Goal: Information Seeking & Learning: Learn about a topic

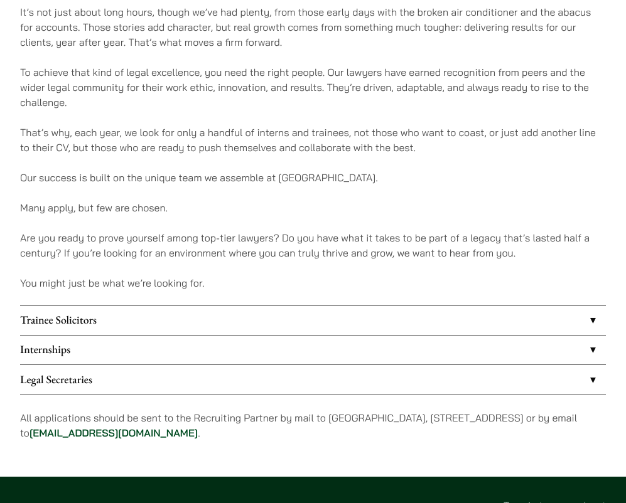
scroll to position [806, 0]
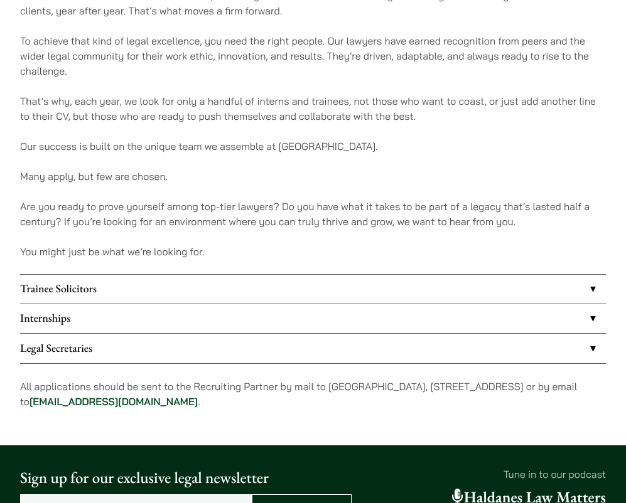
click at [242, 296] on link "Trainee Solicitors" at bounding box center [312, 289] width 585 height 29
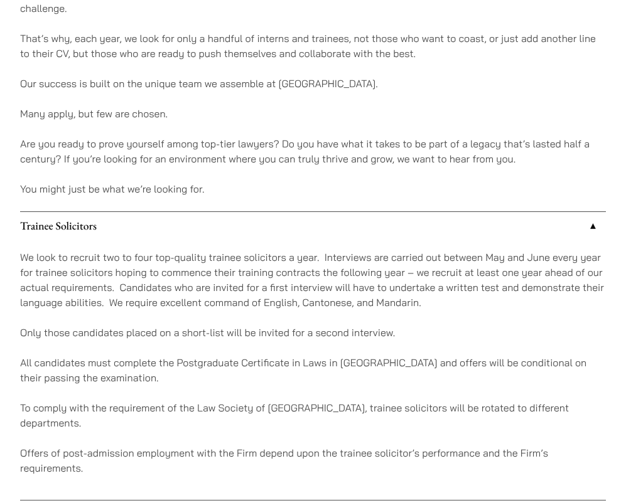
scroll to position [932, 0]
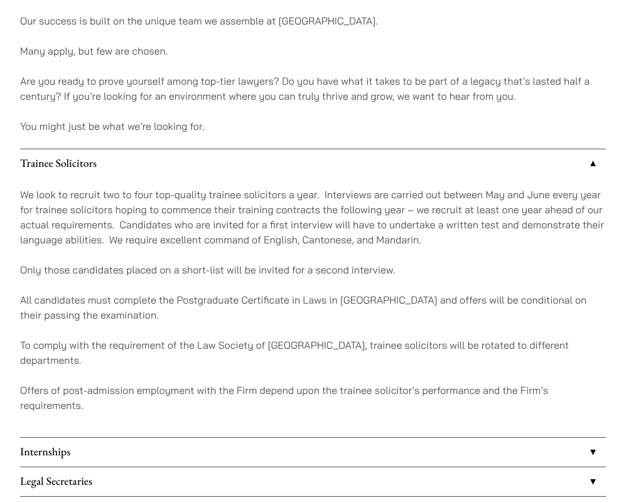
click at [275, 172] on link "Trainee Solicitors" at bounding box center [312, 163] width 585 height 29
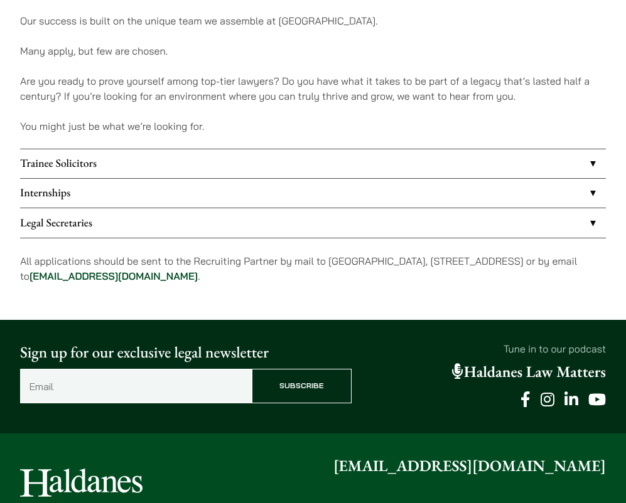
click at [274, 201] on link "Internships" at bounding box center [312, 193] width 585 height 29
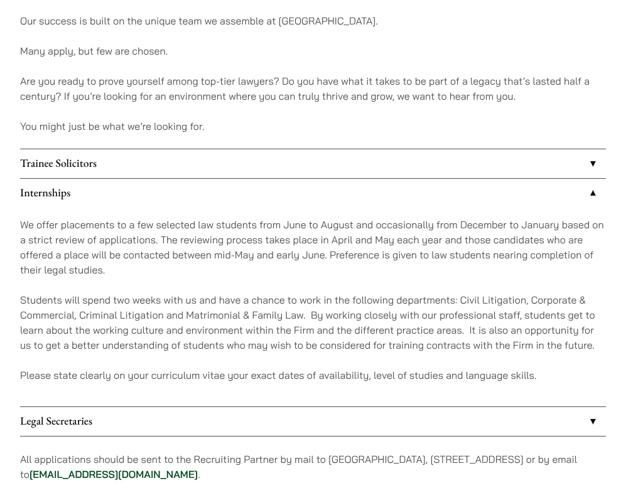
click at [274, 201] on link "Internships" at bounding box center [312, 193] width 585 height 29
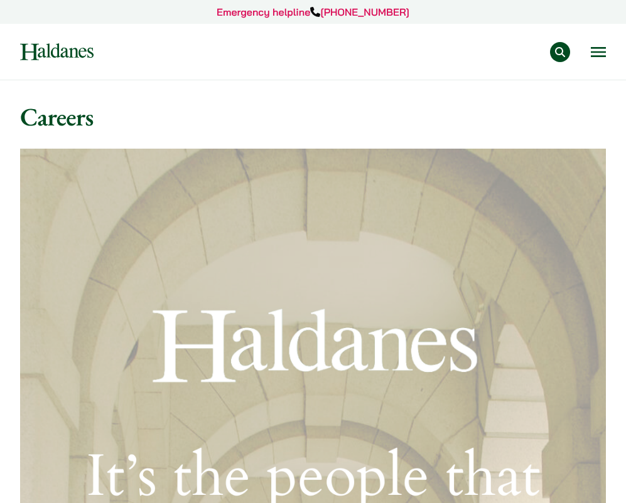
drag, startPoint x: 383, startPoint y: 351, endPoint x: 331, endPoint y: 177, distance: 181.6
click at [77, 46] on img at bounding box center [56, 51] width 73 height 17
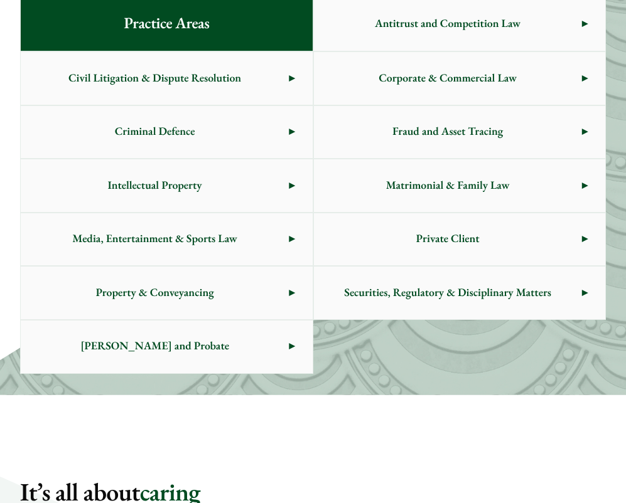
scroll to position [502, 0]
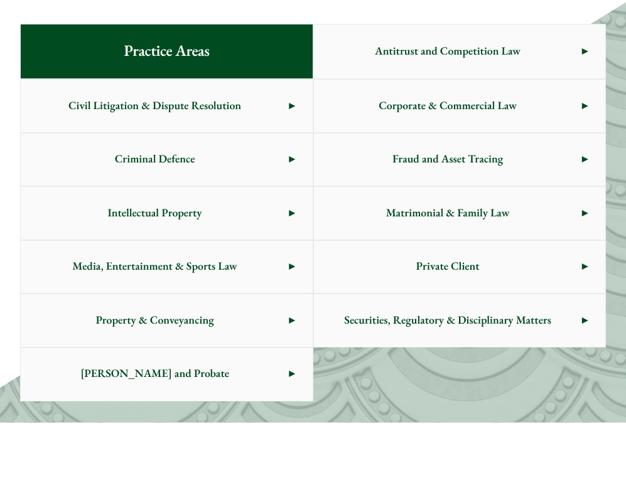
click at [268, 169] on span "Criminal Defence" at bounding box center [155, 160] width 268 height 53
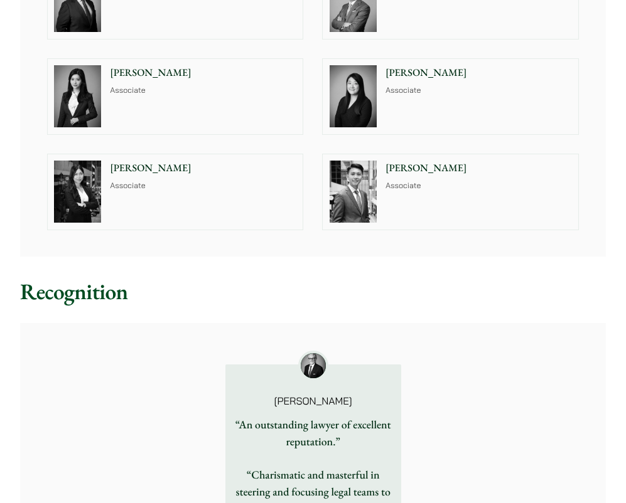
scroll to position [1380, 0]
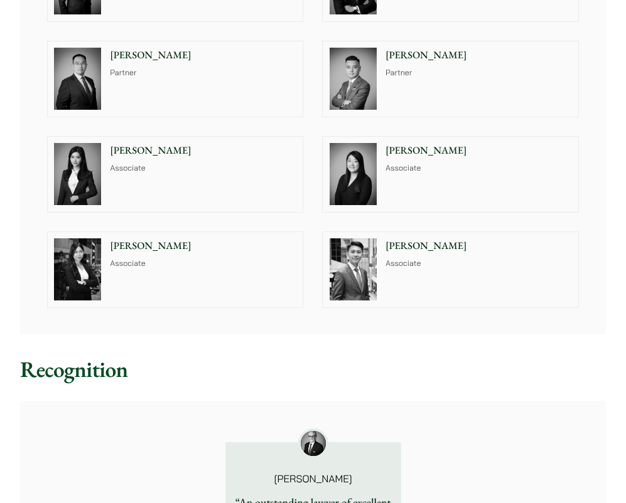
click at [348, 241] on img at bounding box center [352, 269] width 47 height 62
click at [218, 282] on div "Joanne Lam Associate" at bounding box center [205, 269] width 195 height 75
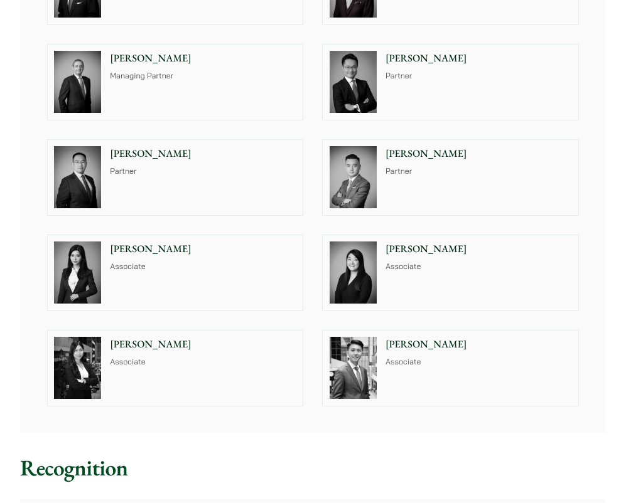
scroll to position [1255, 0]
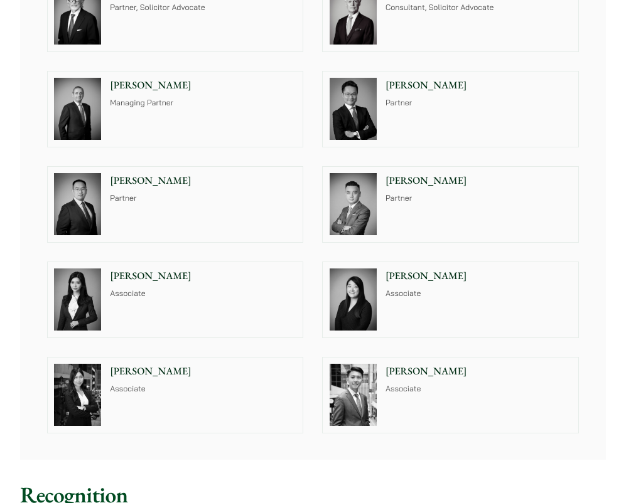
click at [219, 269] on p "Florence Yan" at bounding box center [203, 276] width 186 height 15
click at [481, 296] on div "Christina Ma Associate" at bounding box center [480, 299] width 195 height 75
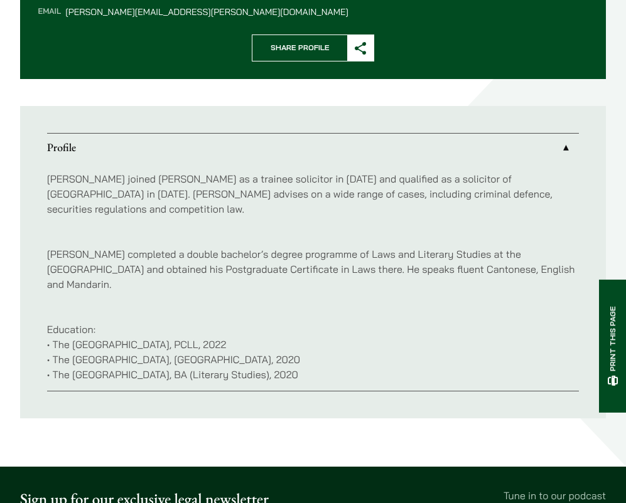
scroll to position [565, 0]
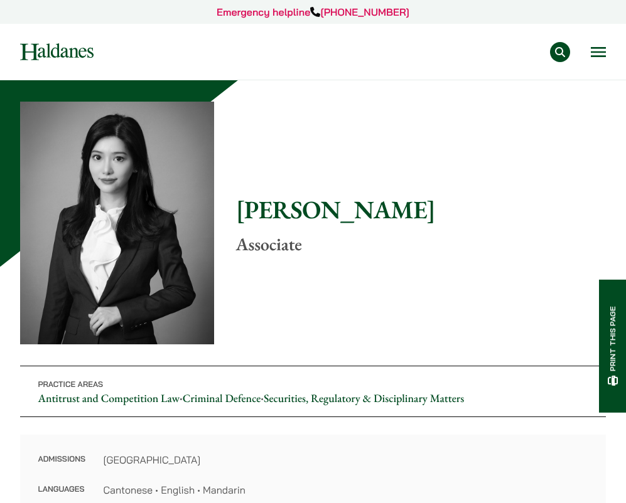
drag, startPoint x: 235, startPoint y: 174, endPoint x: 156, endPoint y: 36, distance: 158.9
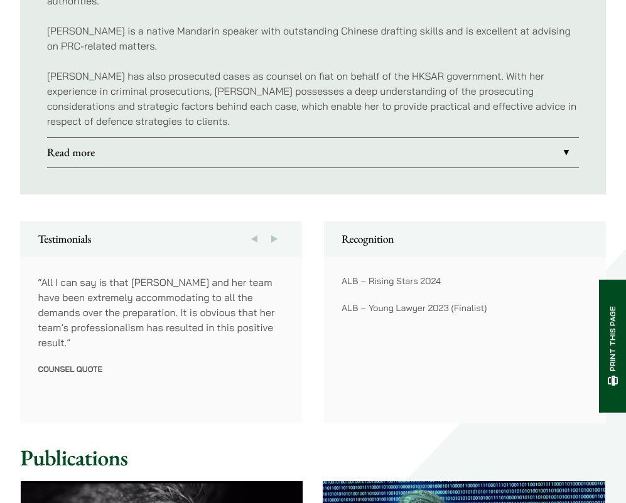
scroll to position [1192, 0]
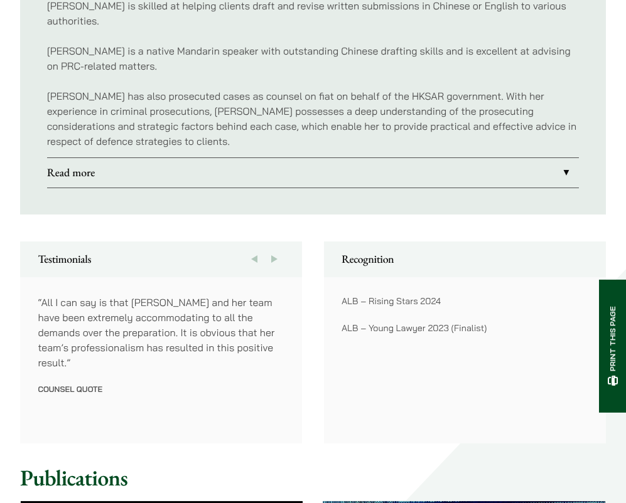
click at [253, 158] on link "Read more" at bounding box center [313, 172] width 532 height 29
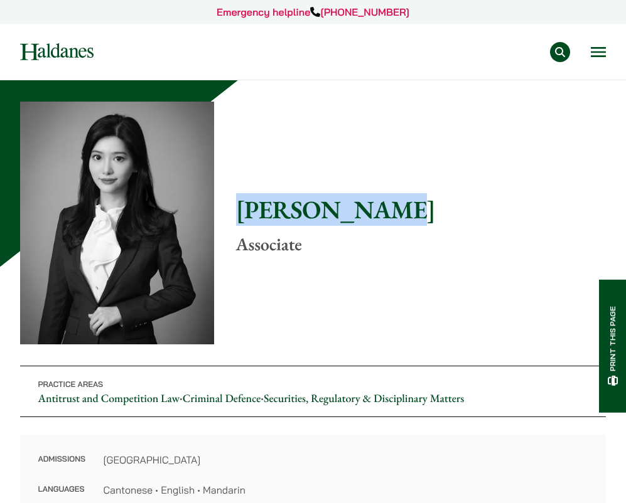
drag, startPoint x: 364, startPoint y: 223, endPoint x: 241, endPoint y: 209, distance: 123.8
click at [241, 209] on h1 "Florence Yan" at bounding box center [421, 210] width 370 height 30
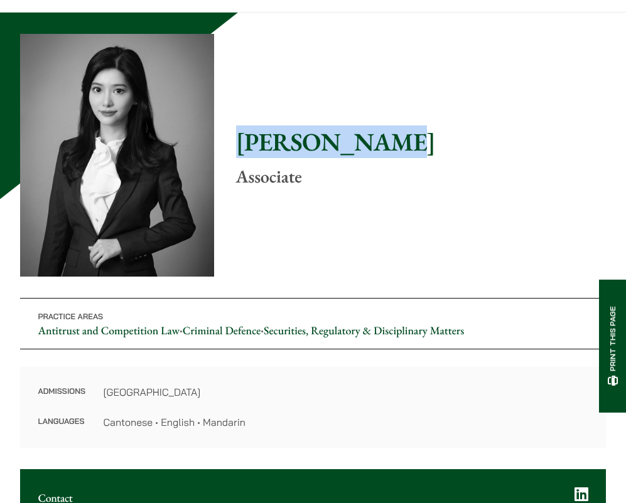
scroll to position [242, 0]
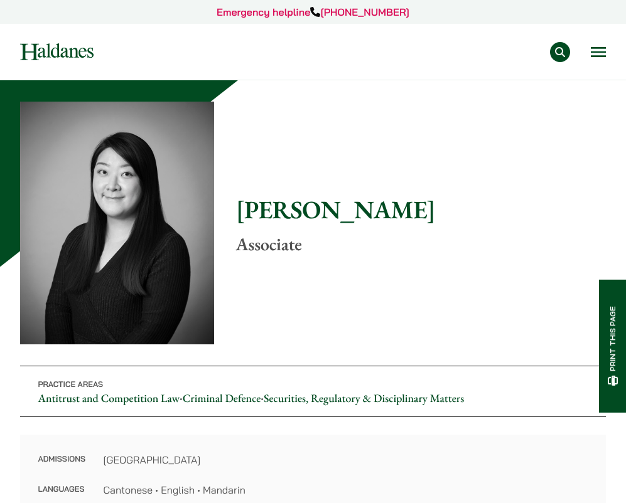
drag, startPoint x: 456, startPoint y: 334, endPoint x: 440, endPoint y: 205, distance: 130.2
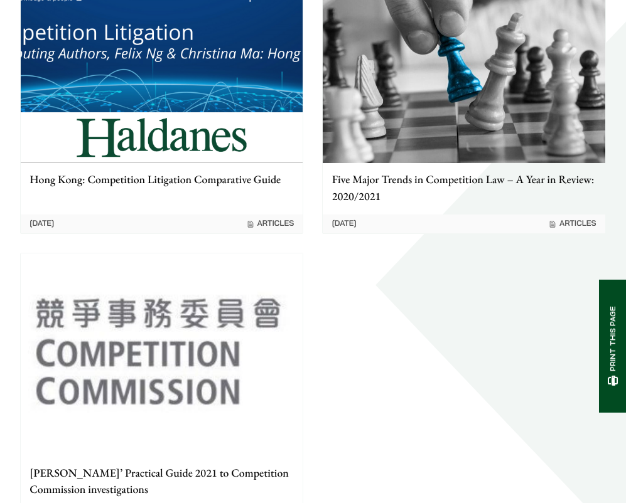
drag, startPoint x: 445, startPoint y: 200, endPoint x: 485, endPoint y: 345, distance: 151.0
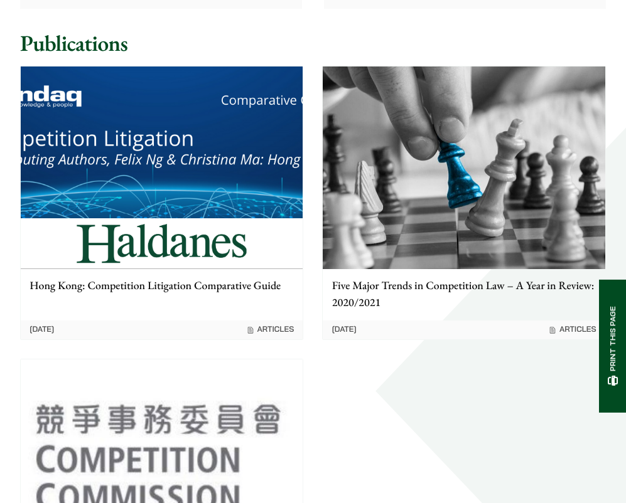
drag, startPoint x: 490, startPoint y: 373, endPoint x: 484, endPoint y: 277, distance: 96.2
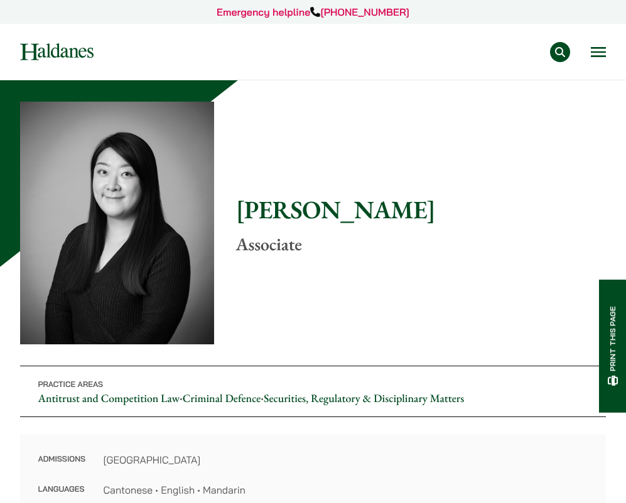
drag, startPoint x: 476, startPoint y: 311, endPoint x: 449, endPoint y: 135, distance: 178.5
click at [57, 49] on img at bounding box center [56, 51] width 73 height 17
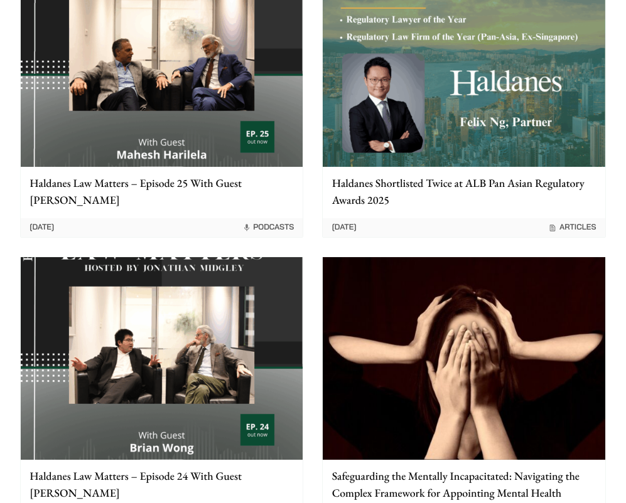
scroll to position [1283, 0]
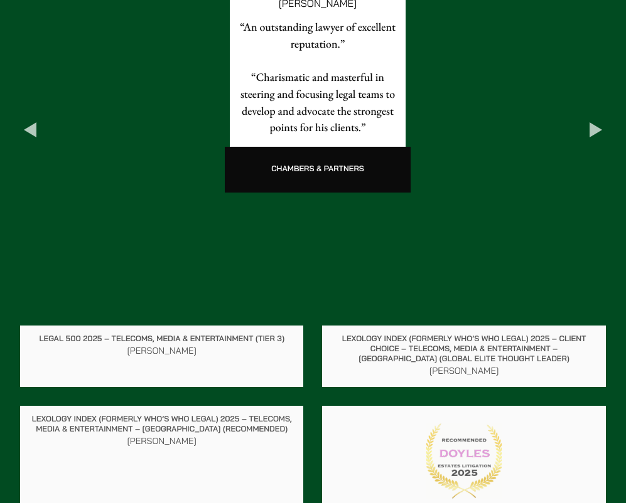
drag, startPoint x: 397, startPoint y: 355, endPoint x: 398, endPoint y: 159, distance: 195.8
